Goal: Ask a question

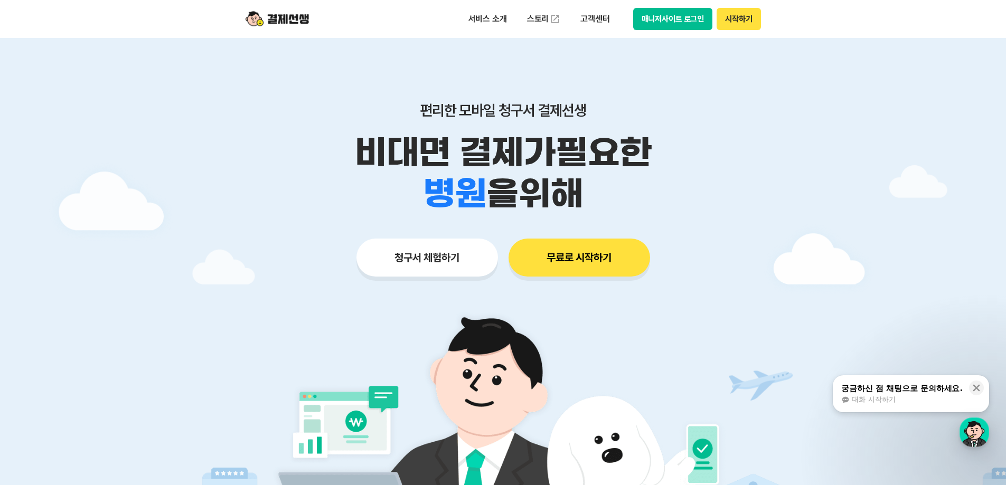
click at [811, 204] on div at bounding box center [503, 316] width 1006 height 557
drag, startPoint x: 799, startPoint y: 236, endPoint x: 634, endPoint y: 322, distance: 185.4
click at [796, 237] on div at bounding box center [503, 316] width 1006 height 557
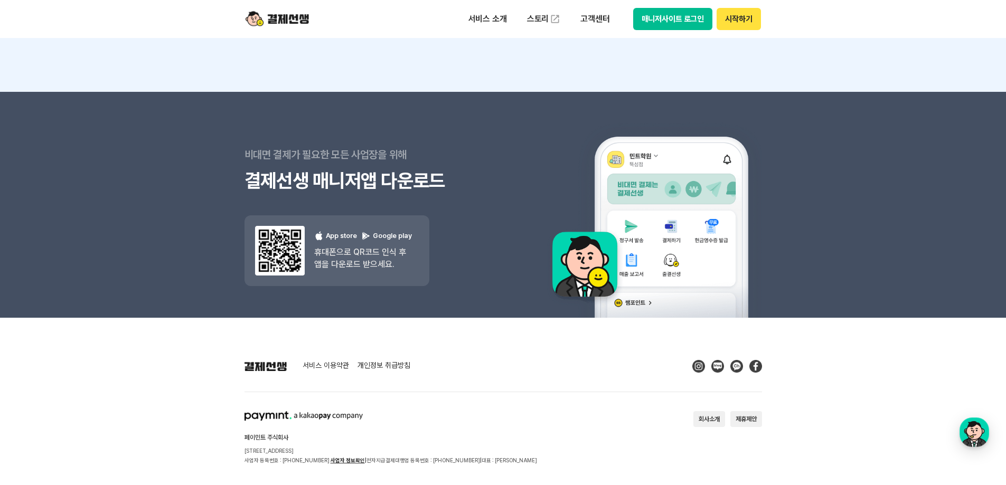
scroll to position [9458, 0]
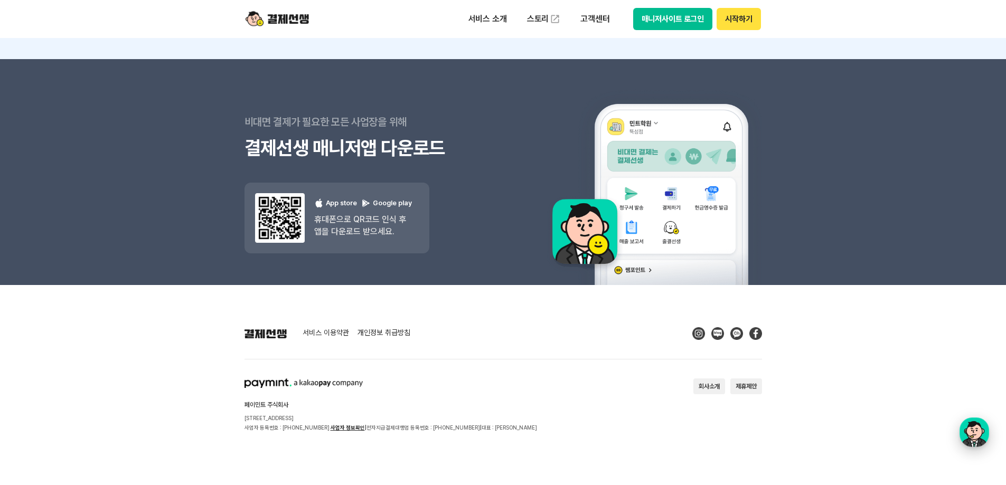
click at [989, 426] on button "결제선생 [PERSON_NAME] [PERSON_NAME]" at bounding box center [975, 433] width 30 height 30
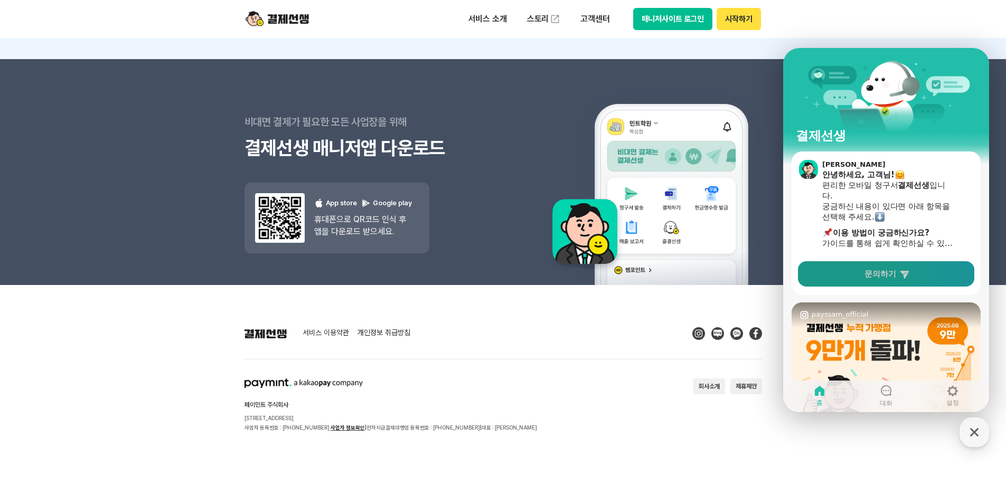
click at [892, 271] on span "문의하기" at bounding box center [881, 274] width 32 height 11
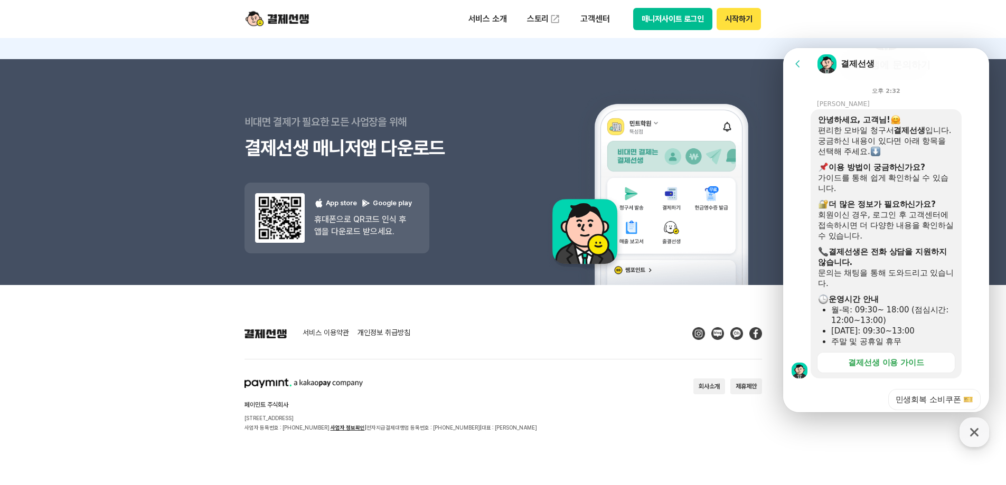
scroll to position [330, 0]
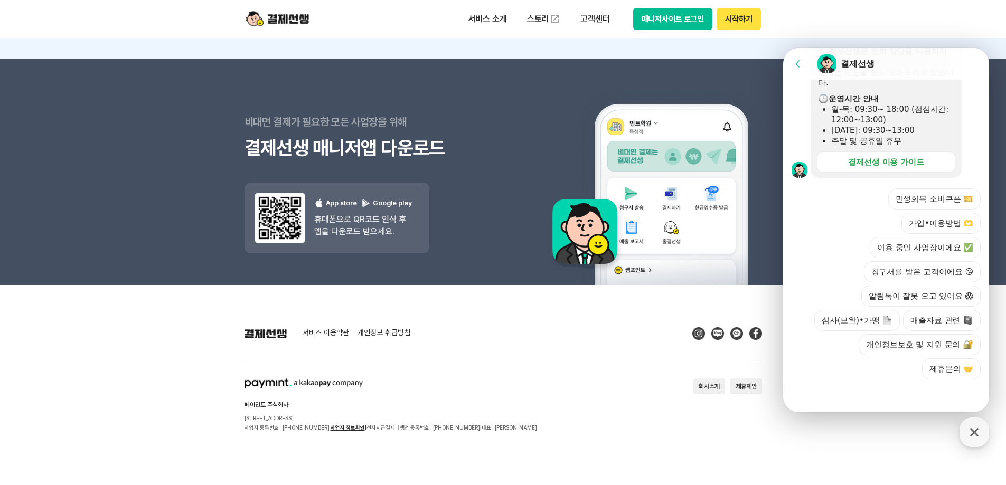
click at [862, 392] on div at bounding box center [886, 394] width 206 height 29
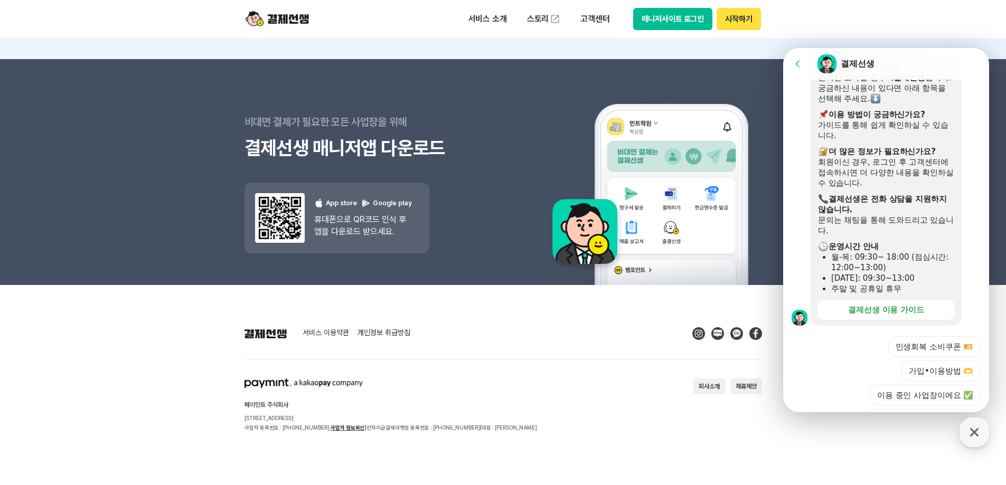
scroll to position [224, 0]
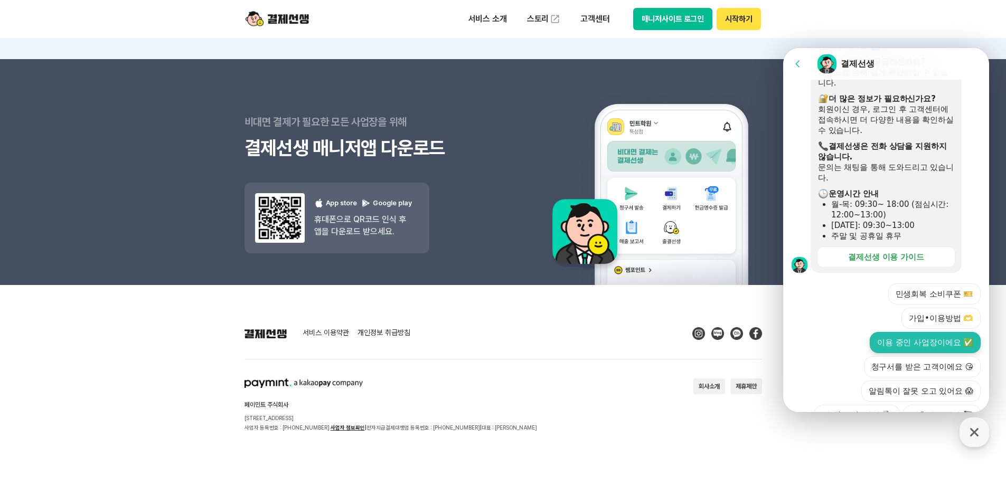
click at [919, 351] on button "이용 중인 사업장이에요 ✅" at bounding box center [925, 342] width 111 height 21
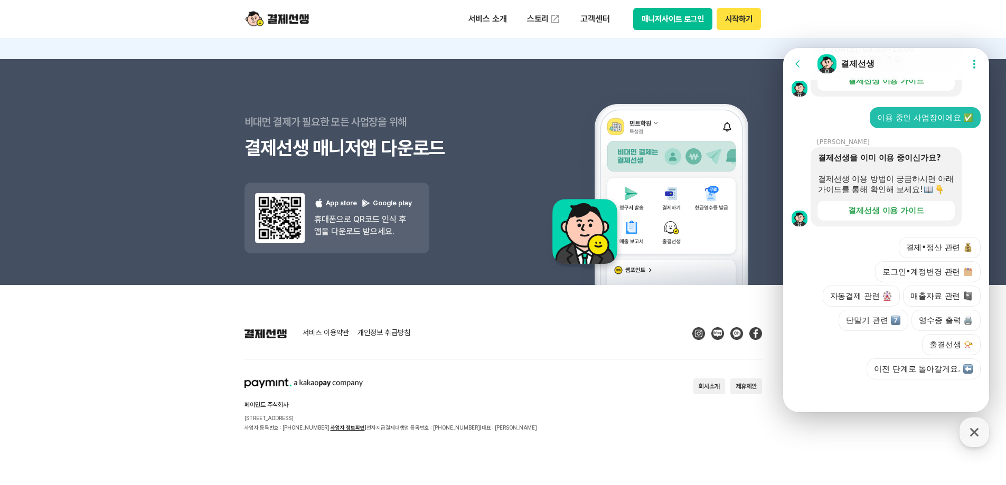
scroll to position [421, 0]
click at [933, 246] on button "결제•정산 관련" at bounding box center [940, 247] width 82 height 21
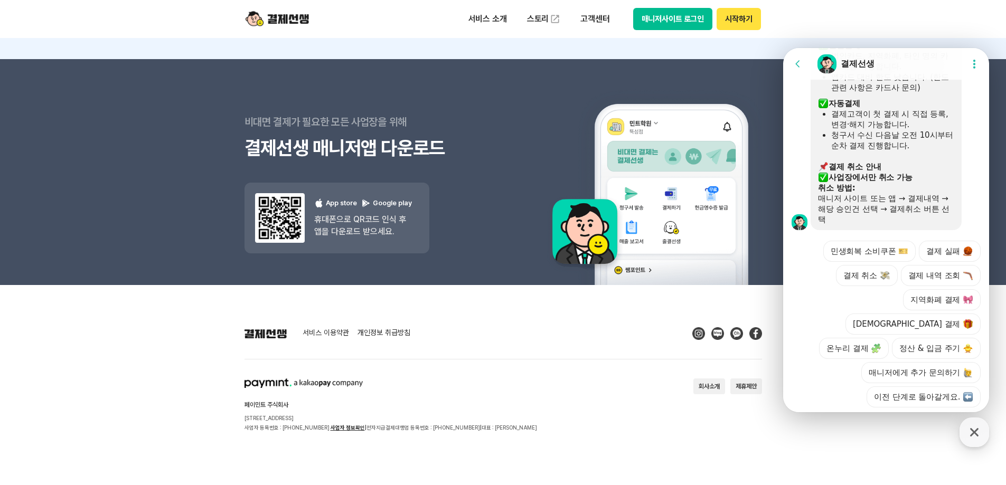
scroll to position [784, 0]
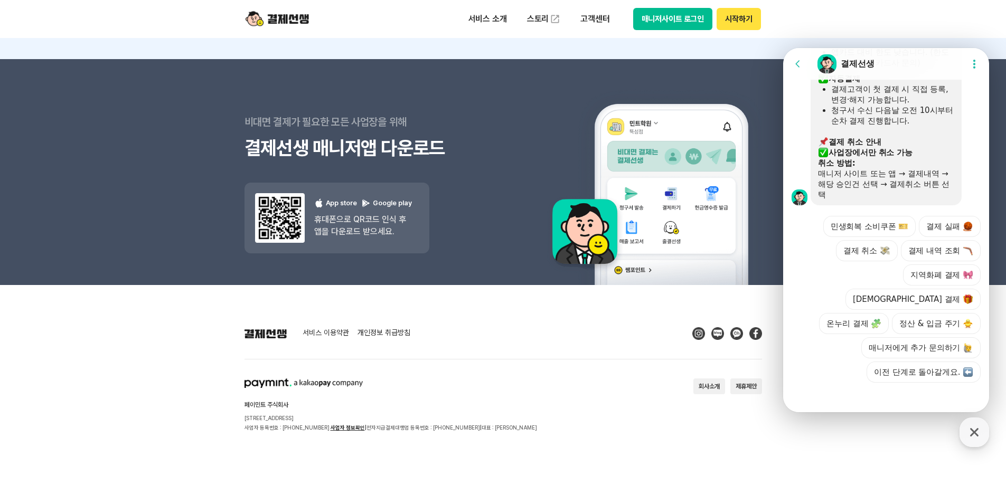
click at [846, 400] on div at bounding box center [886, 397] width 206 height 29
click at [885, 349] on button "매니저에게 추가 문의하기" at bounding box center [920, 347] width 119 height 21
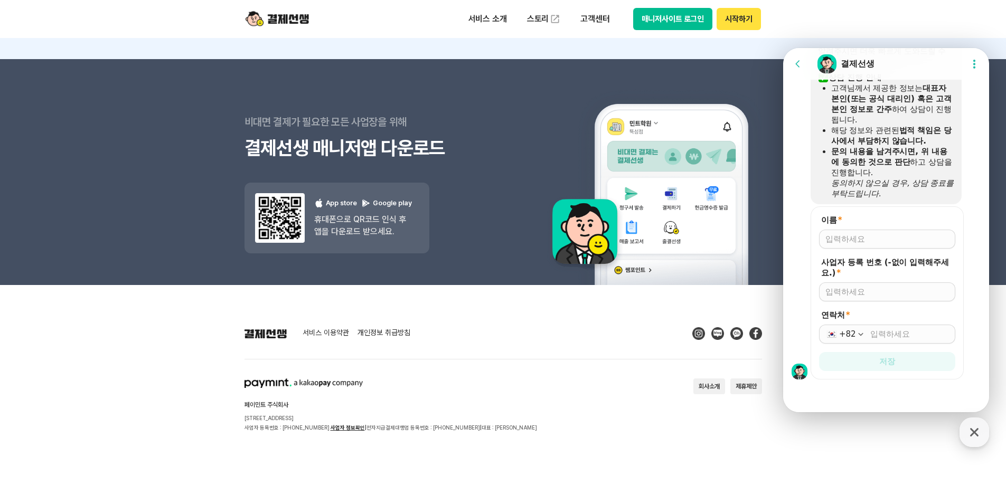
scroll to position [936, 0]
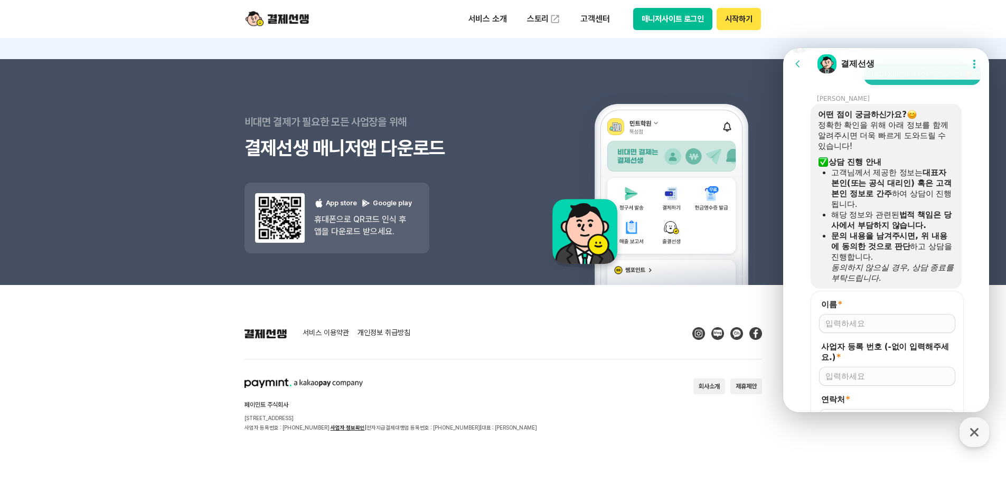
click at [861, 333] on div at bounding box center [887, 323] width 136 height 19
click at [869, 329] on input "이름 *" at bounding box center [887, 323] width 124 height 11
type input "c"
type input "[PERSON_NAME]"
click at [892, 382] on input "사업자 등록 번호 (-없이 입력해주세요.) *" at bounding box center [887, 376] width 124 height 11
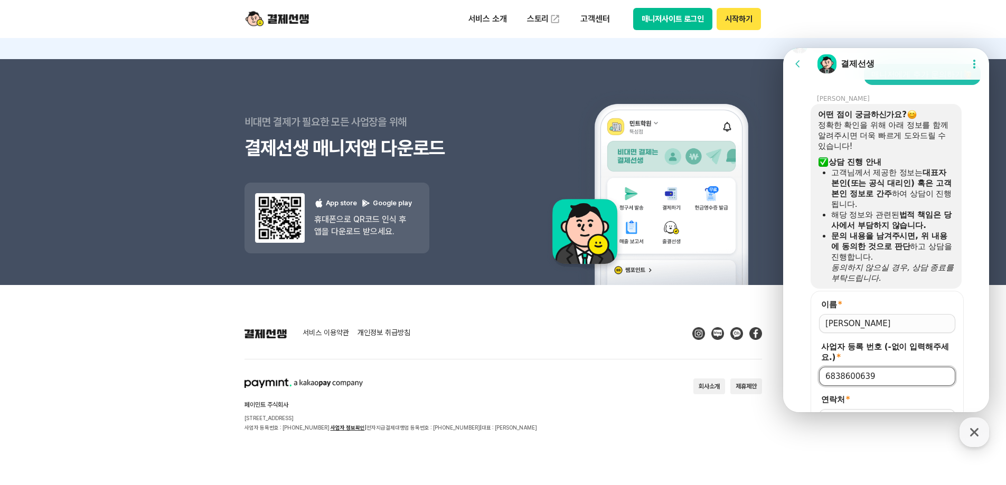
scroll to position [1051, 0]
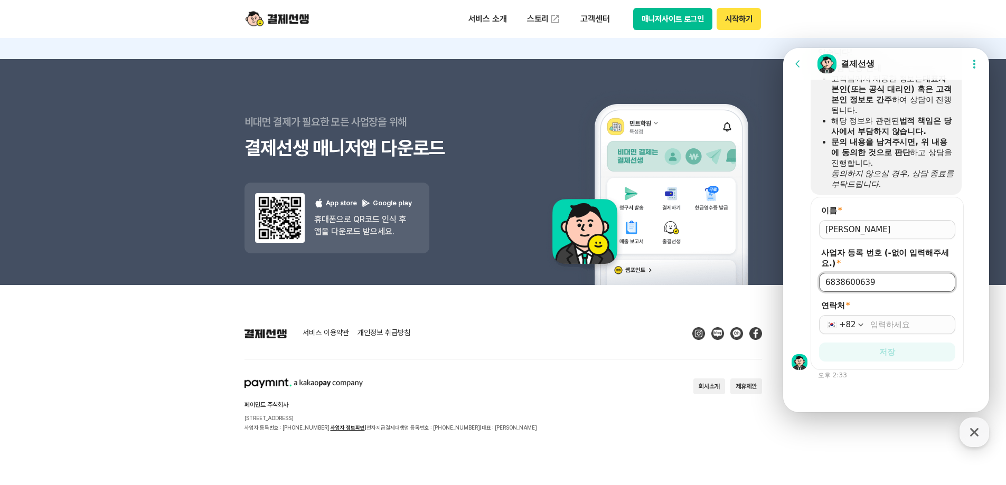
type input "6838600639"
click at [885, 329] on input "연락처 *" at bounding box center [909, 325] width 79 height 11
type input "[PHONE_NUMBER]"
click at [883, 355] on span "저장" at bounding box center [887, 352] width 16 height 11
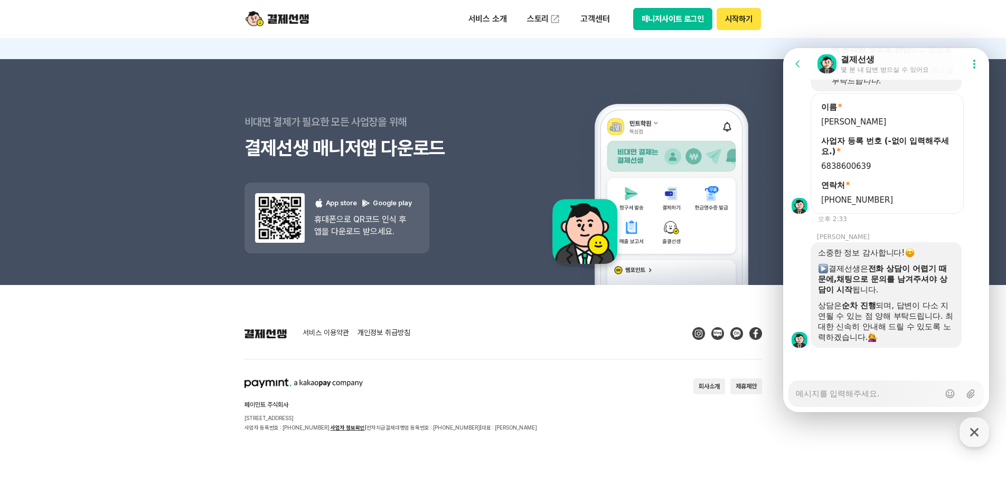
scroll to position [1155, 0]
type textarea "x"
